Goal: Information Seeking & Learning: Check status

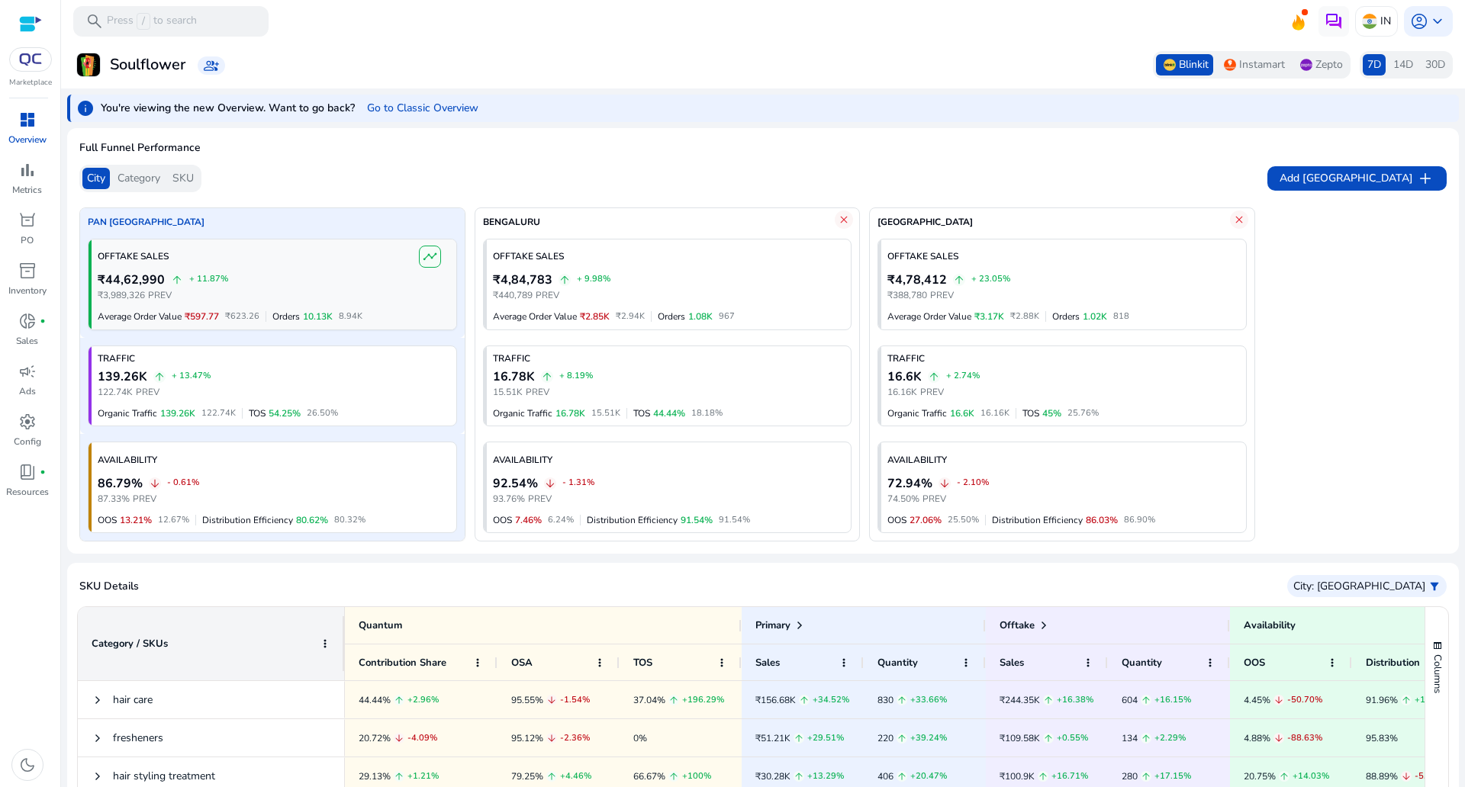
click at [428, 255] on span "timeline" at bounding box center [430, 256] width 14 height 14
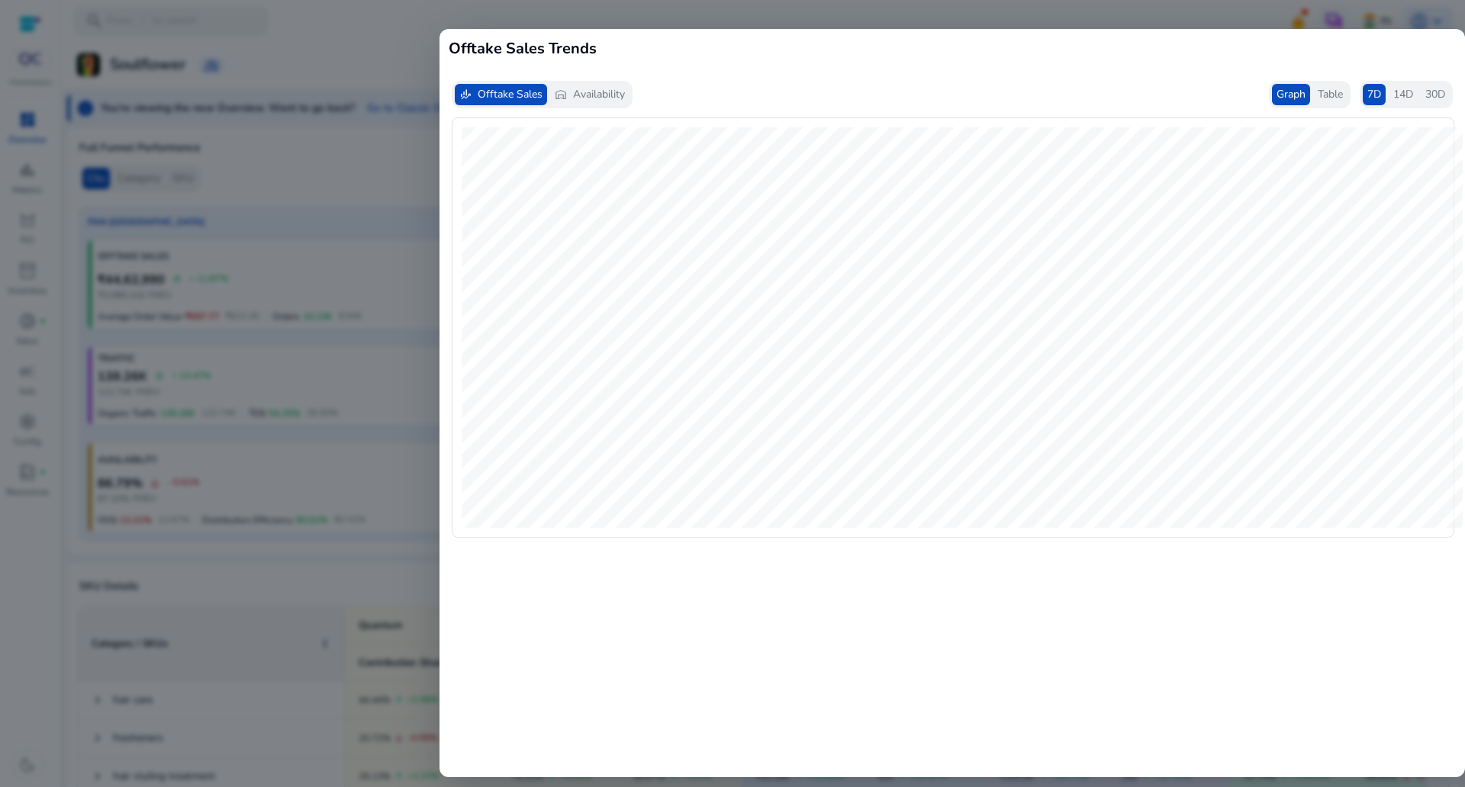
click at [1319, 98] on span "Table" at bounding box center [1330, 94] width 25 height 15
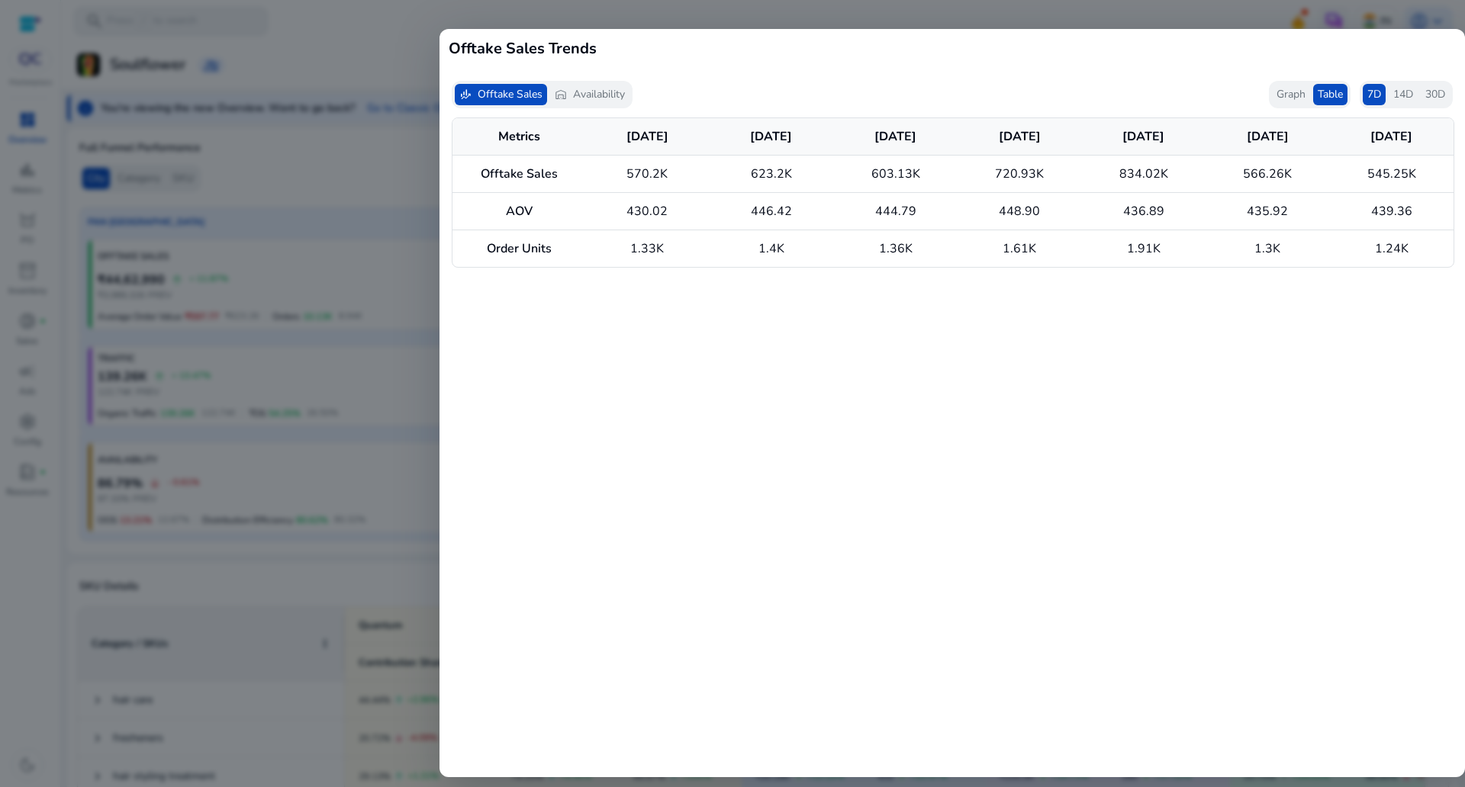
click at [1373, 95] on span "7D" at bounding box center [1374, 94] width 14 height 15
click at [1305, 9] on div at bounding box center [732, 393] width 1465 height 787
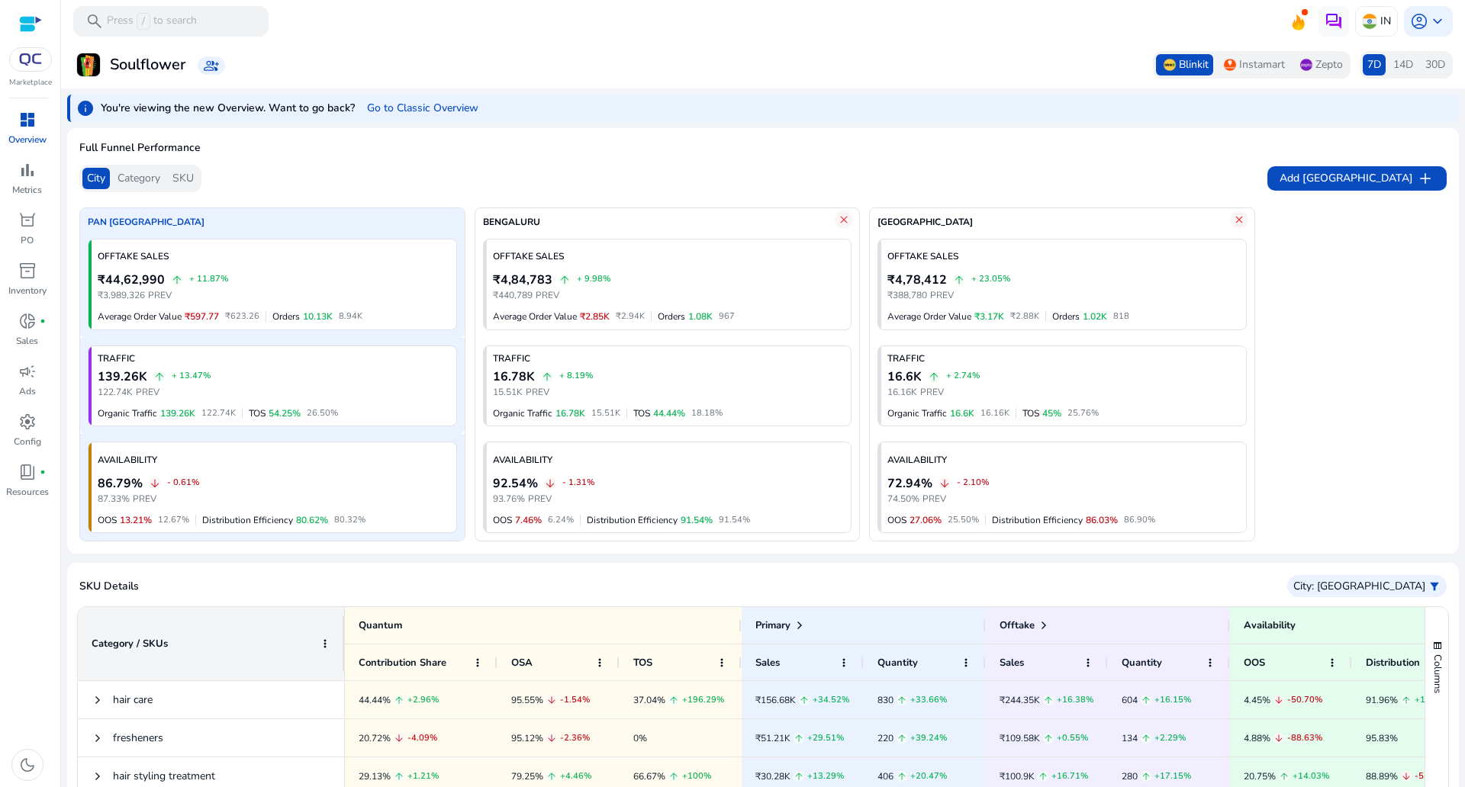
click at [23, 66] on div at bounding box center [30, 59] width 43 height 24
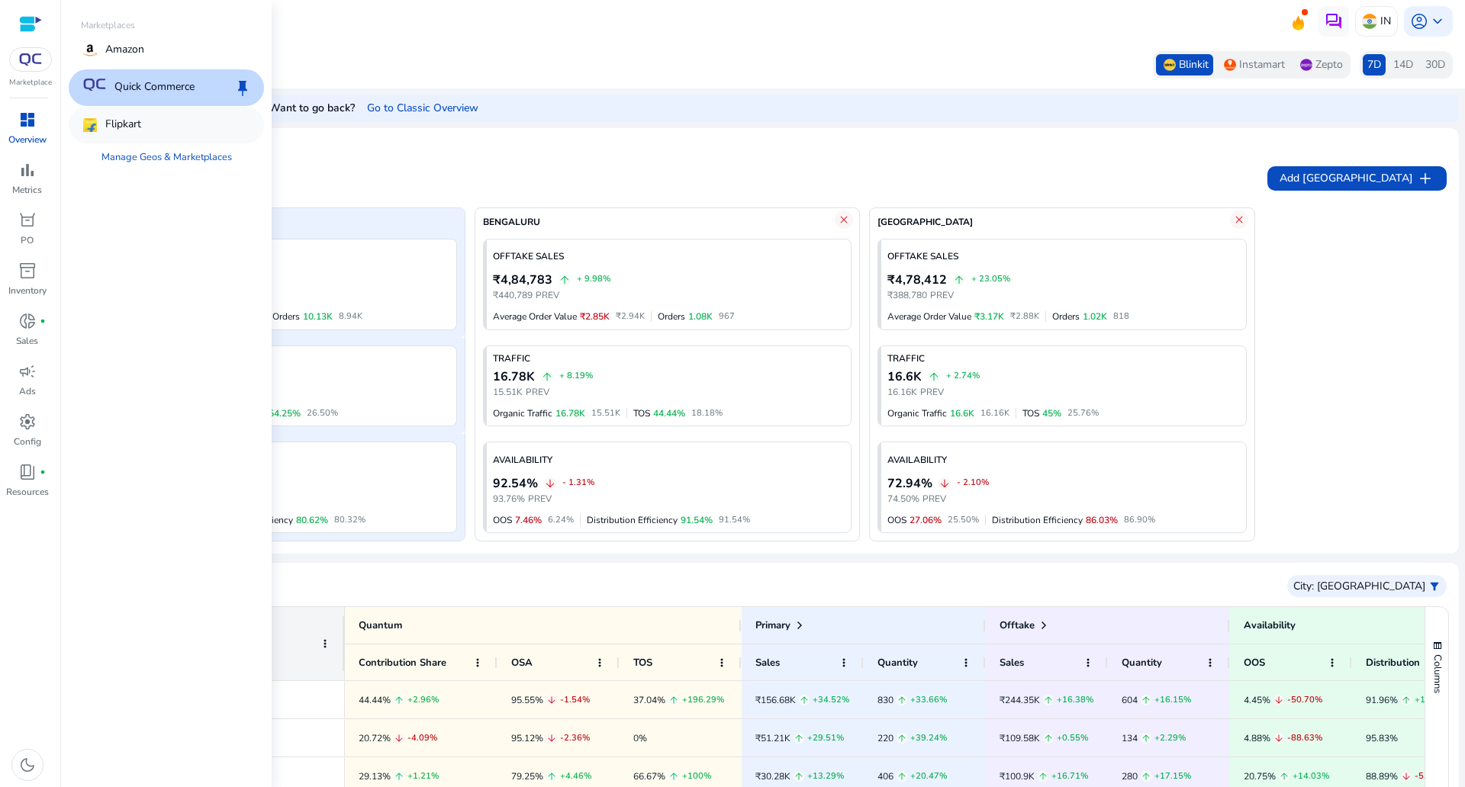
click at [150, 133] on div "Flipkart" at bounding box center [166, 125] width 195 height 37
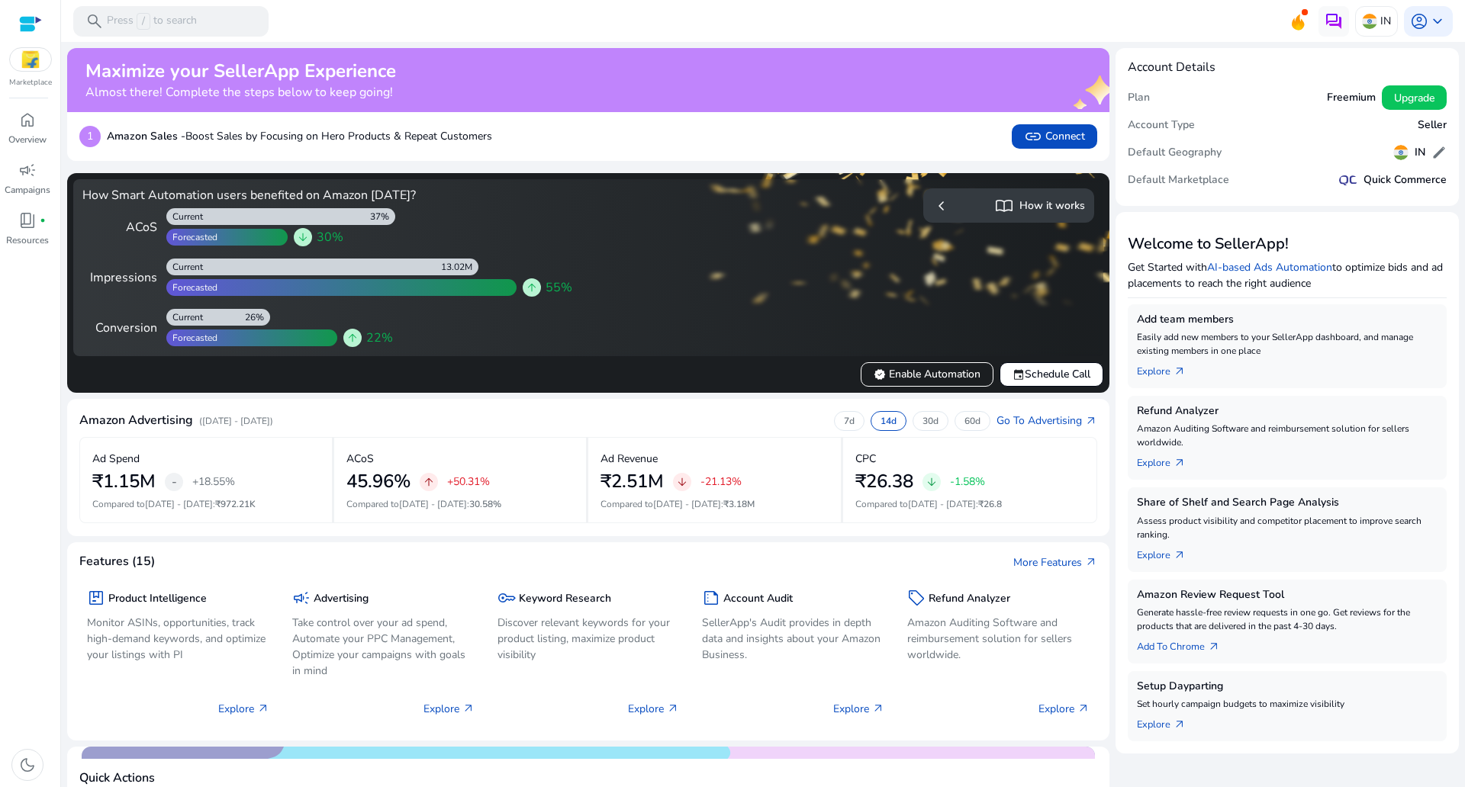
click at [26, 68] on img at bounding box center [30, 59] width 41 height 23
click at [38, 60] on img at bounding box center [30, 59] width 41 height 23
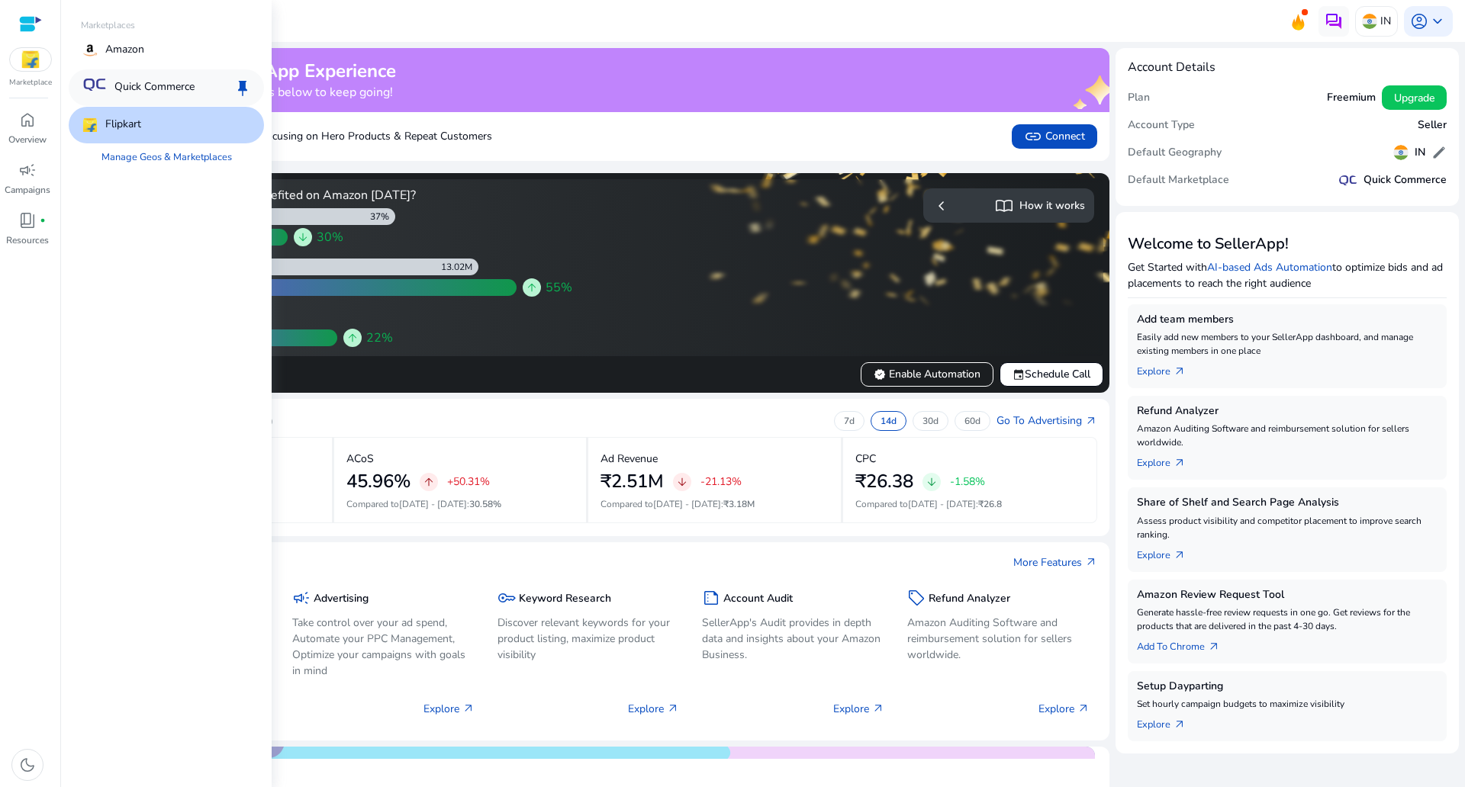
click at [122, 89] on p "Quick Commerce" at bounding box center [154, 88] width 80 height 18
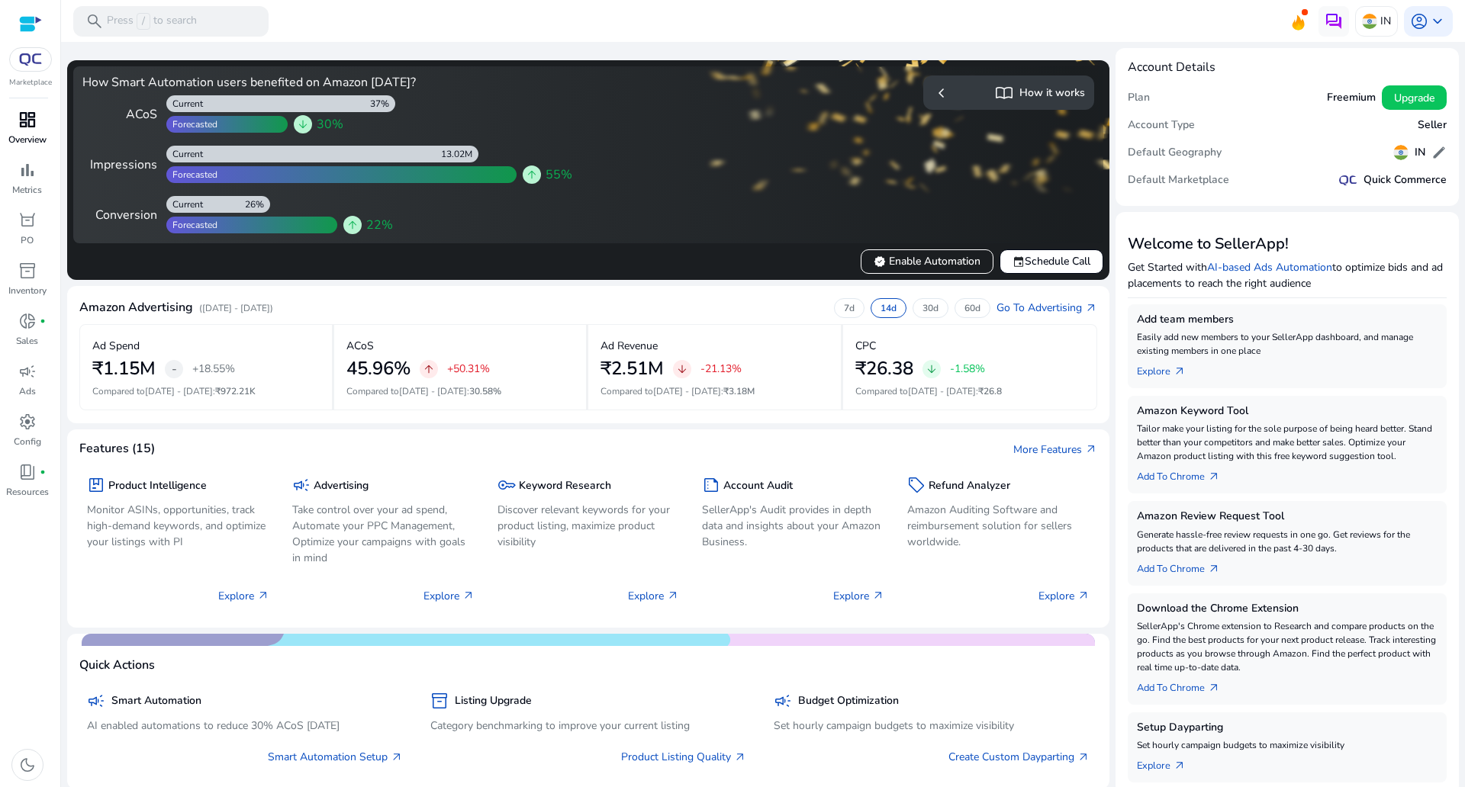
click at [28, 124] on span "dashboard" at bounding box center [27, 120] width 18 height 18
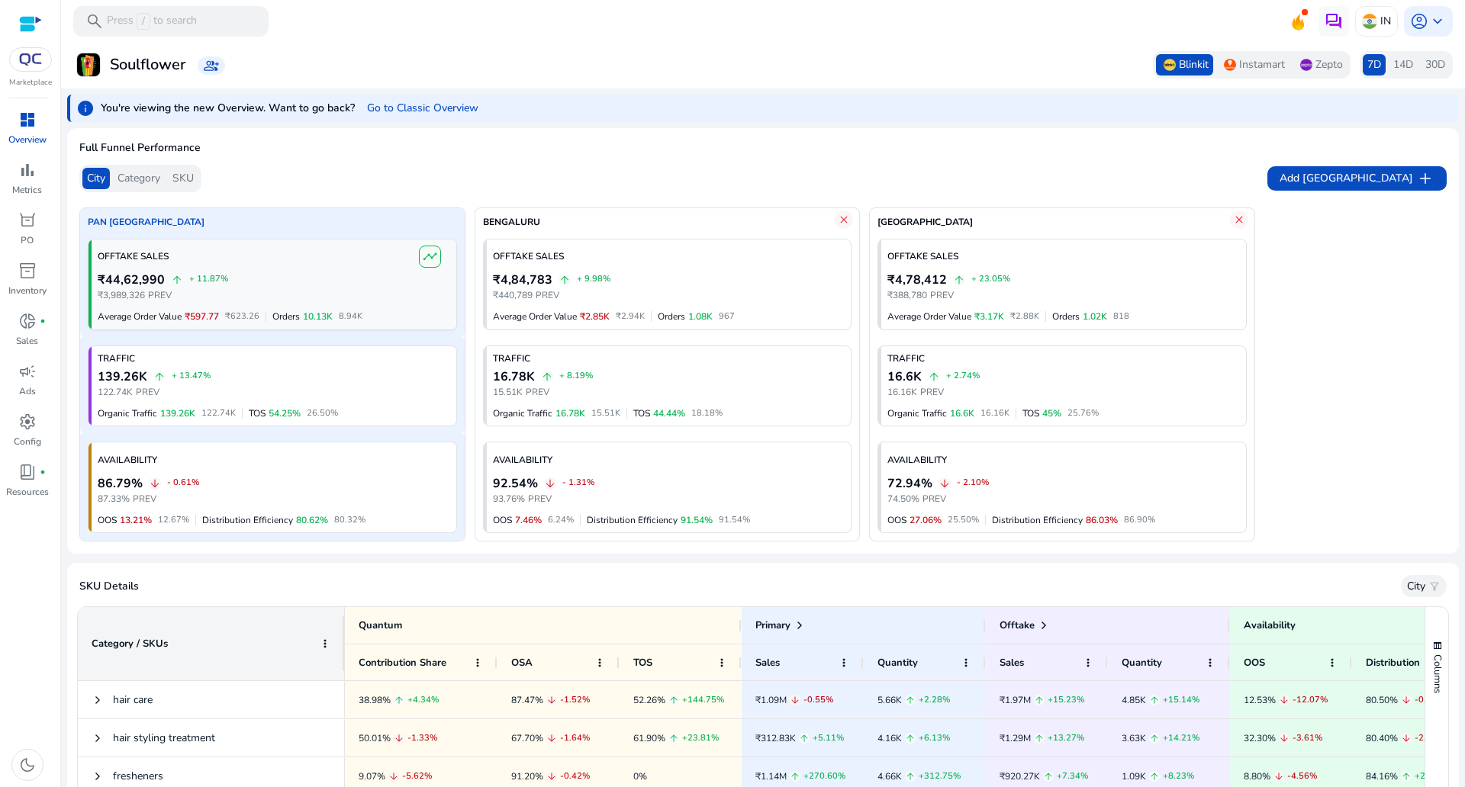
click at [432, 256] on span "timeline" at bounding box center [430, 256] width 14 height 14
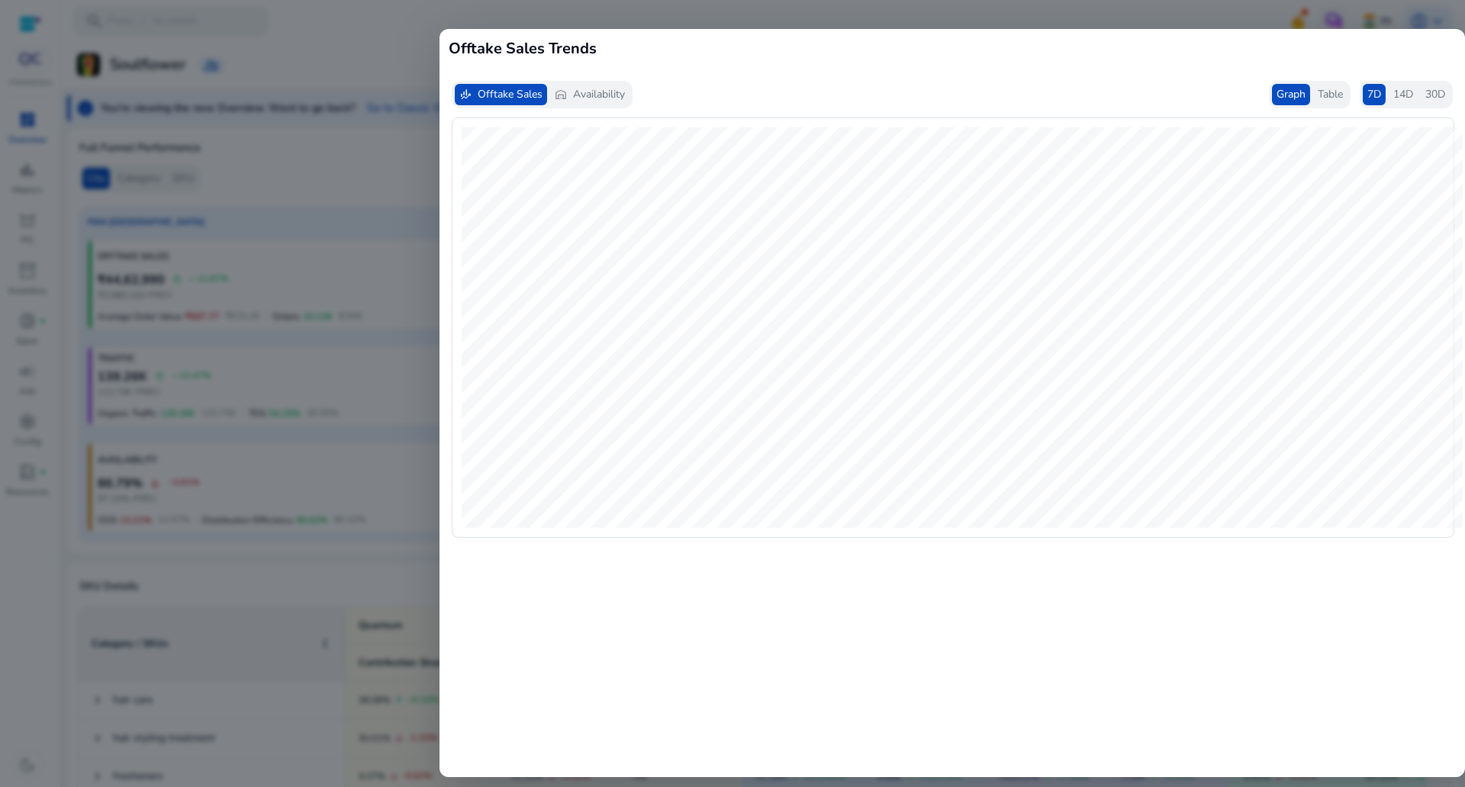
click at [610, 98] on span "Availability" at bounding box center [599, 94] width 52 height 15
click at [1319, 93] on span "Table" at bounding box center [1330, 94] width 25 height 15
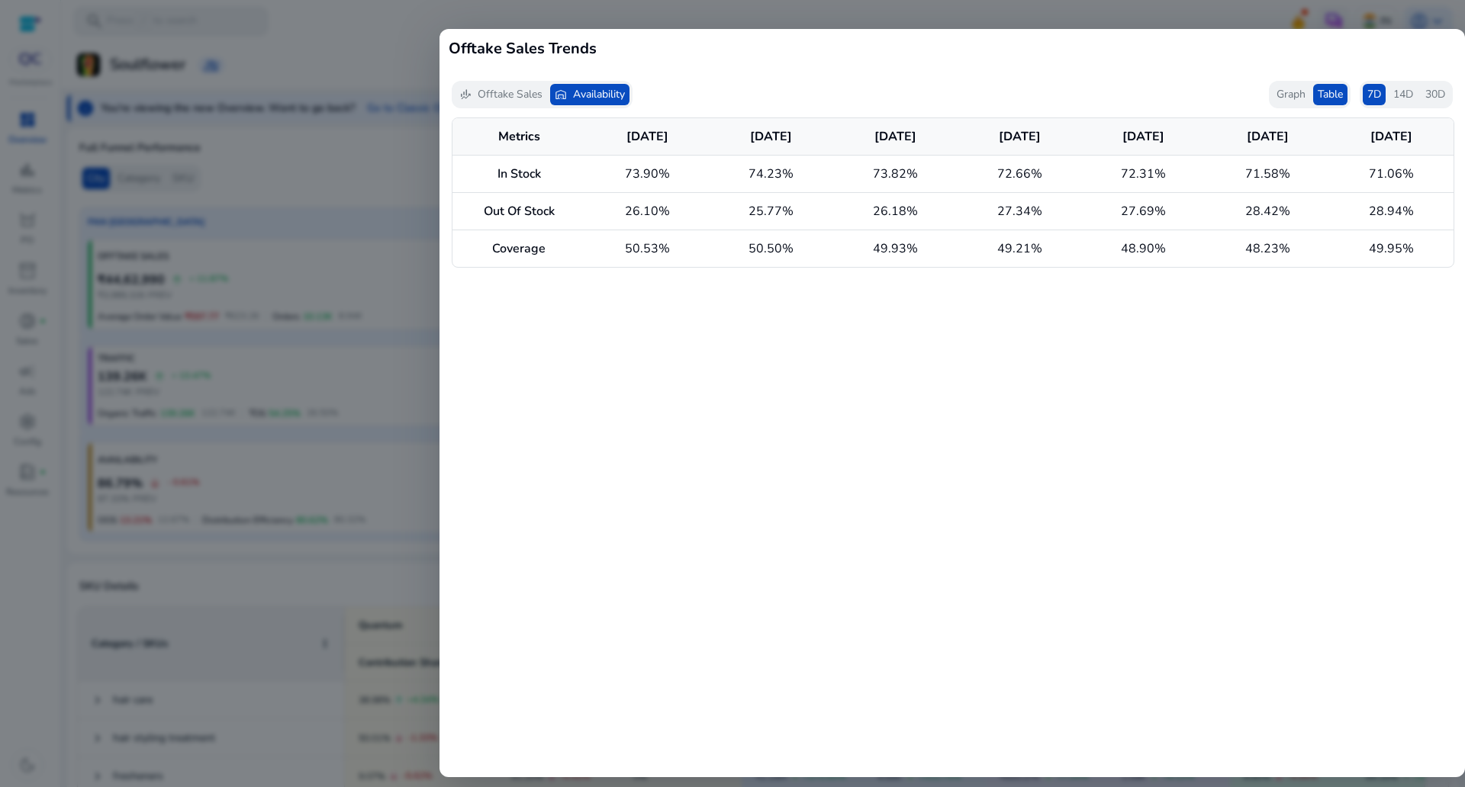
click at [529, 88] on span "Offtake Sales" at bounding box center [510, 94] width 65 height 15
click at [1393, 90] on span "14D" at bounding box center [1403, 94] width 20 height 15
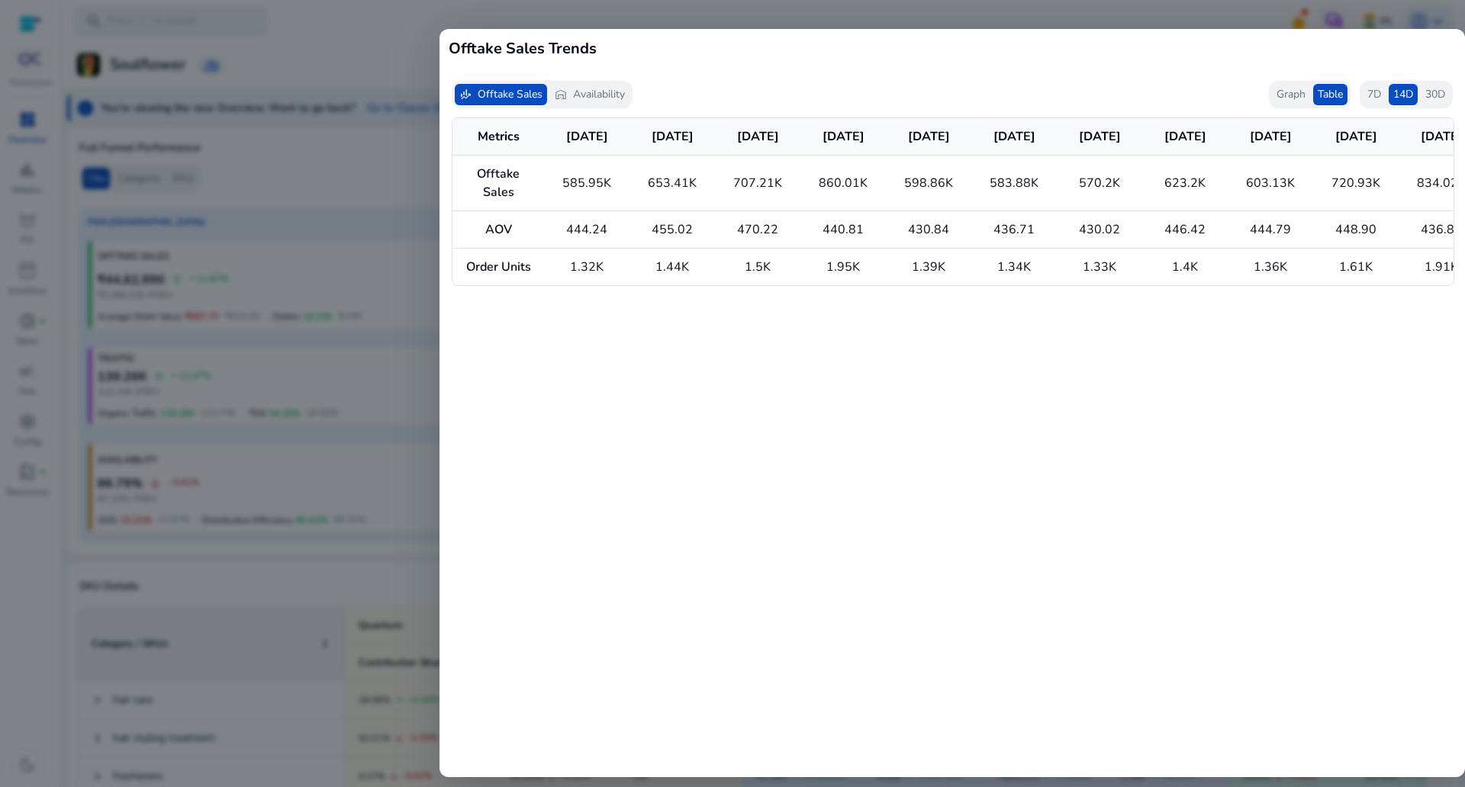
click at [1294, 95] on span "Graph" at bounding box center [1290, 94] width 29 height 15
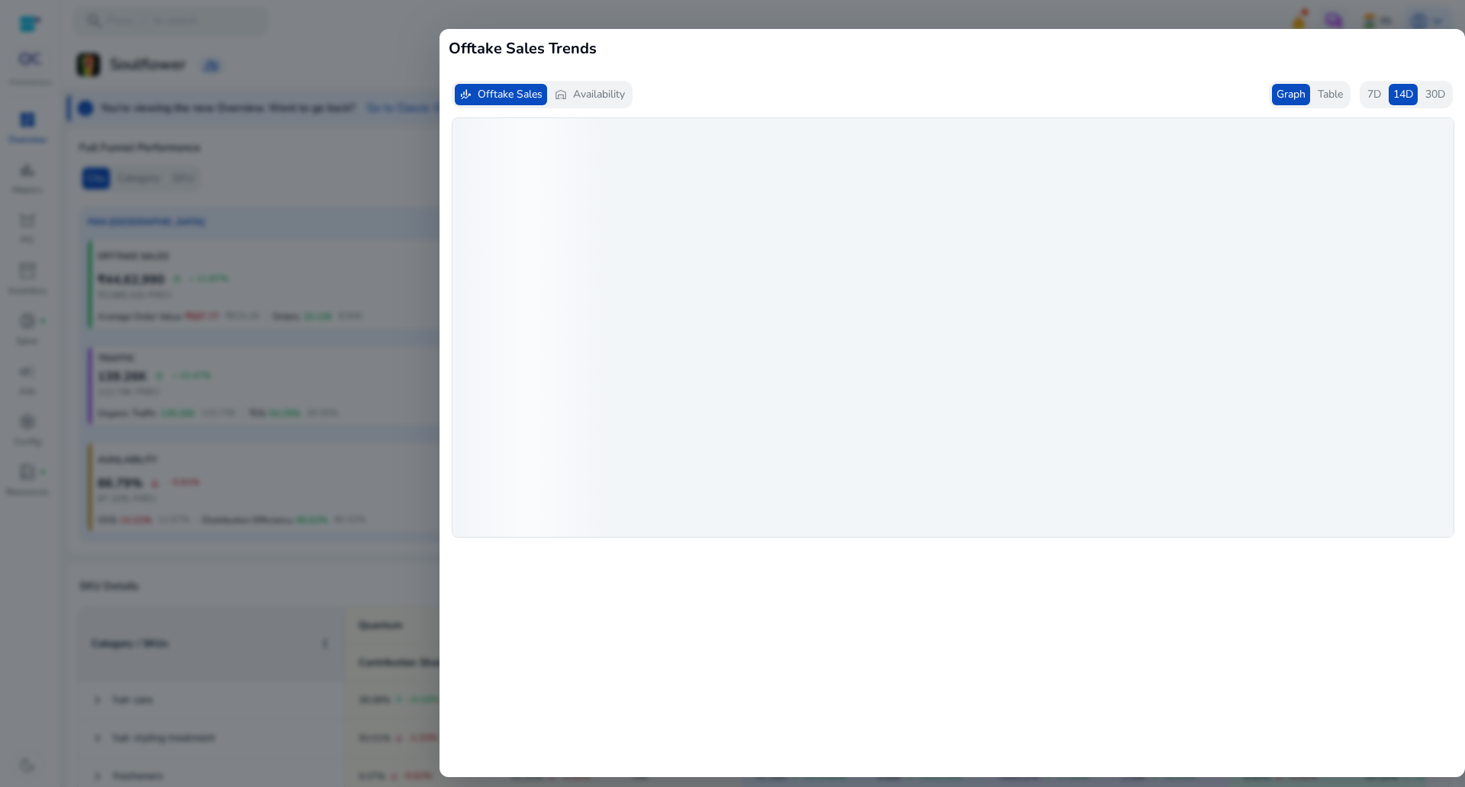
click at [1328, 92] on span "Table" at bounding box center [1330, 94] width 25 height 15
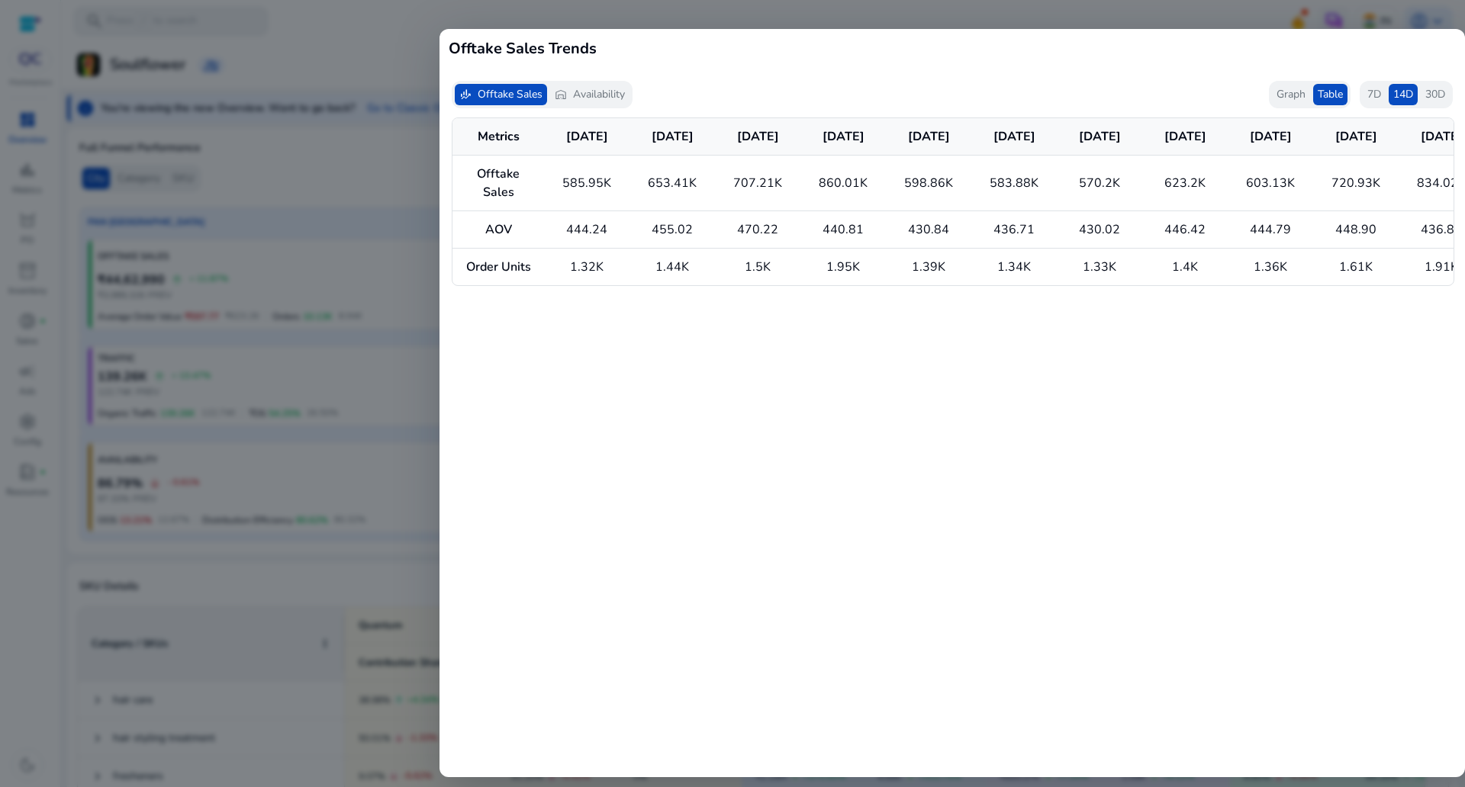
click at [1373, 91] on span "7D" at bounding box center [1374, 94] width 14 height 15
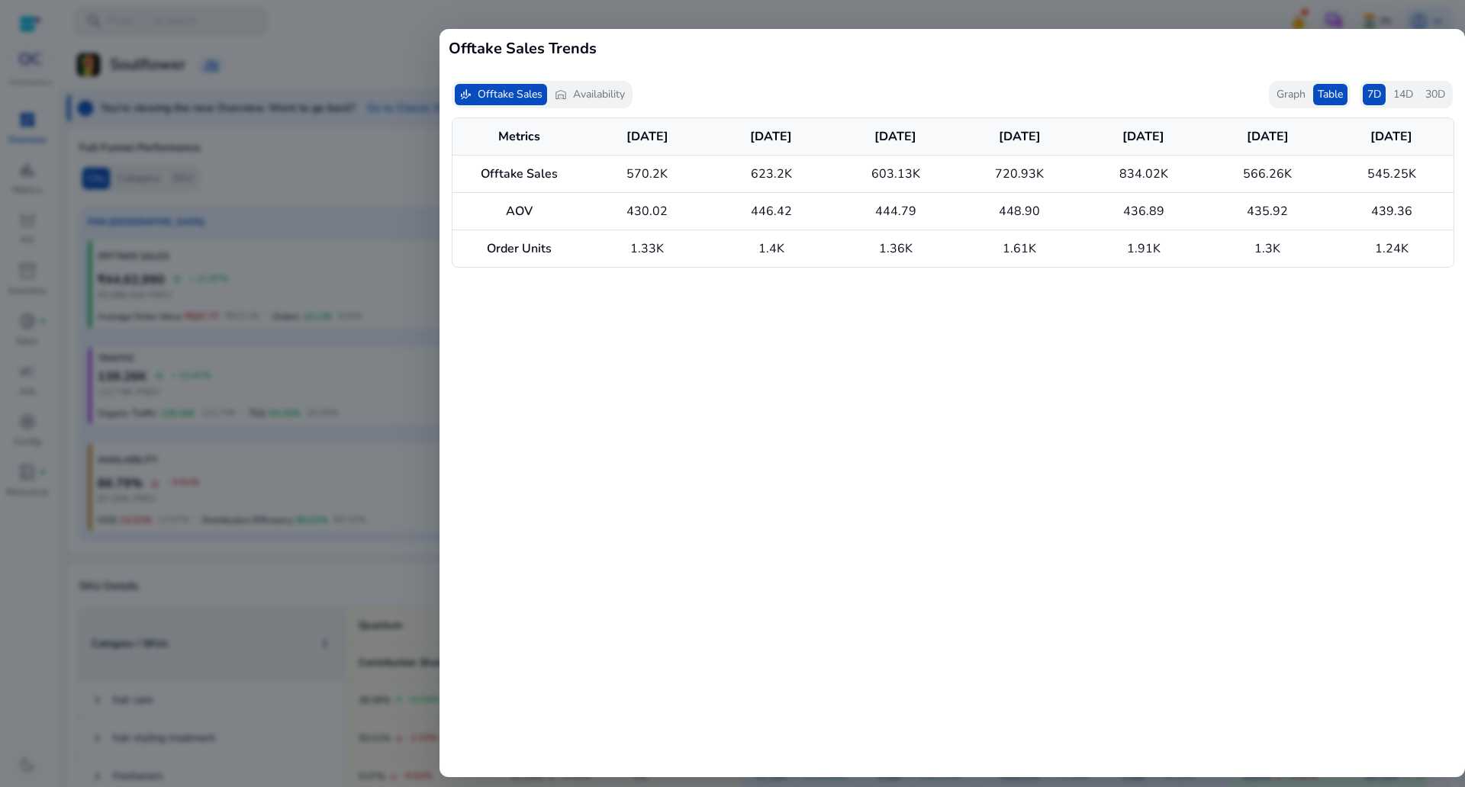
click at [1009, 256] on td "1.61K" at bounding box center [1019, 248] width 124 height 37
click at [1385, 50] on h1 "Offtake Sales Trends" at bounding box center [952, 48] width 1007 height 21
click at [766, 14] on div at bounding box center [732, 393] width 1465 height 787
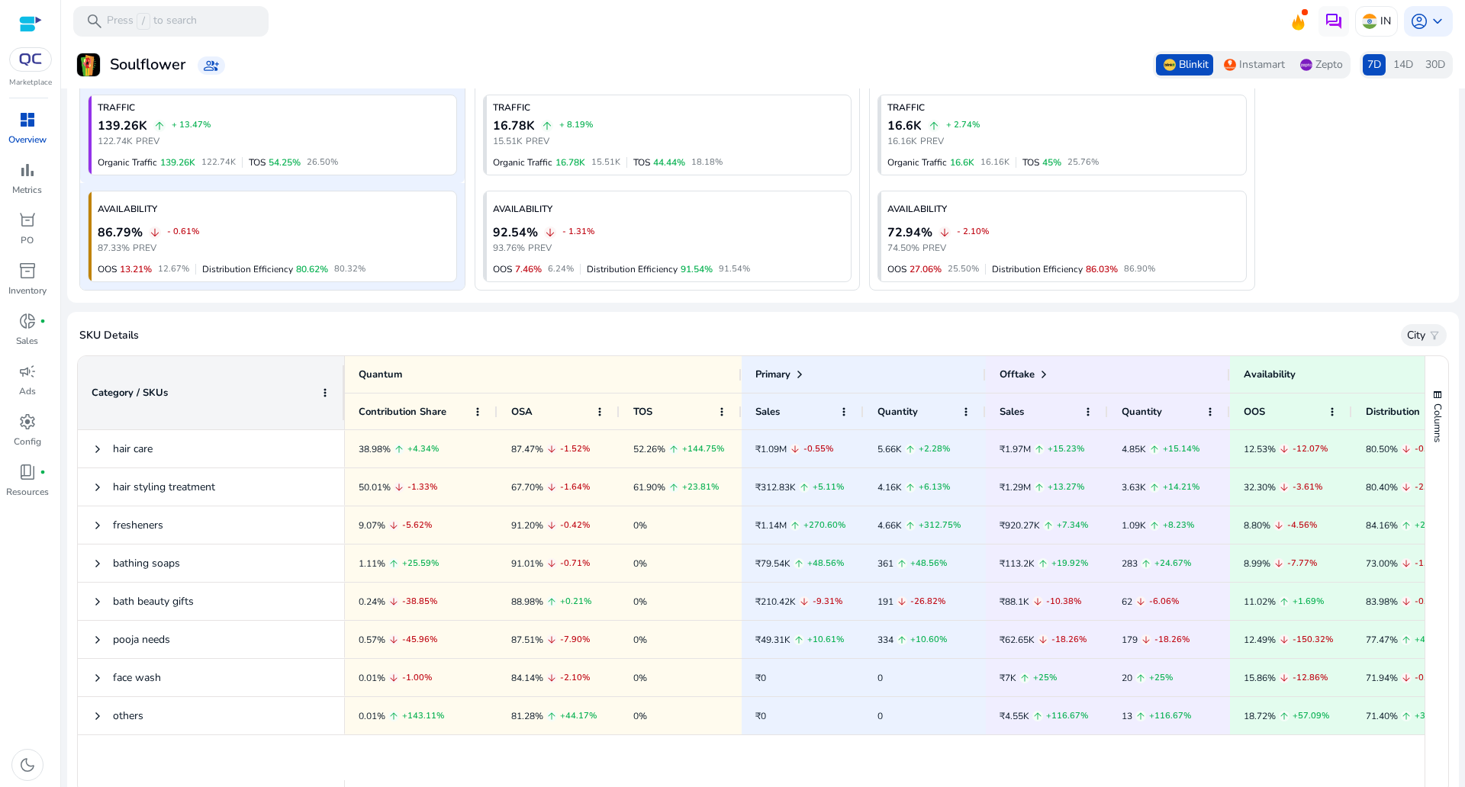
scroll to position [128, 0]
